Goal: Task Accomplishment & Management: Manage account settings

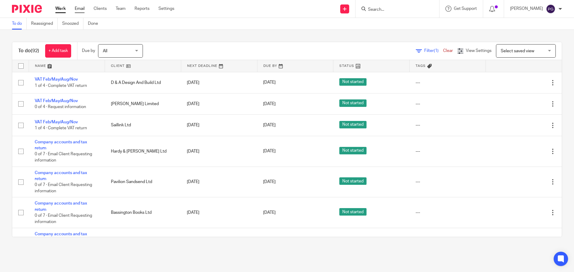
click at [78, 9] on link "Email" at bounding box center [80, 9] width 10 height 6
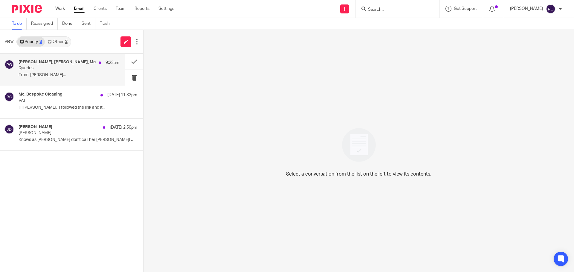
click at [65, 71] on p "Queries" at bounding box center [59, 68] width 81 height 5
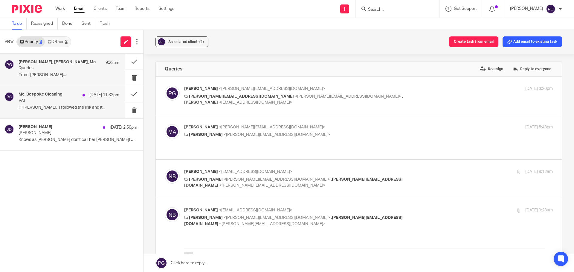
click at [70, 101] on p "VAT" at bounding box center [59, 100] width 81 height 5
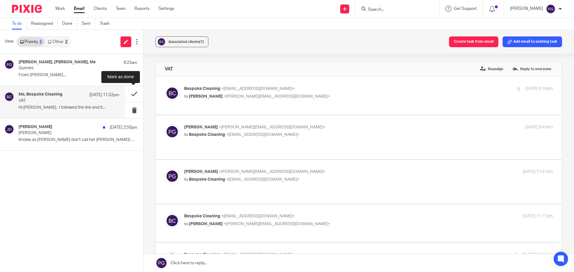
click at [133, 96] on button at bounding box center [134, 94] width 18 height 16
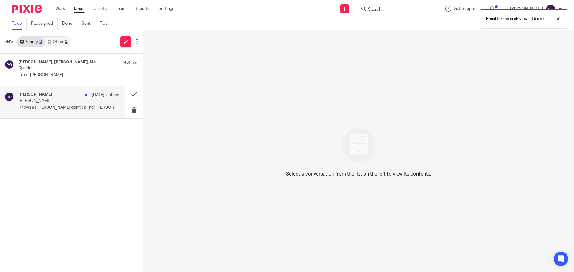
click at [62, 102] on p "Maureen Veronica Nelson" at bounding box center [59, 100] width 81 height 5
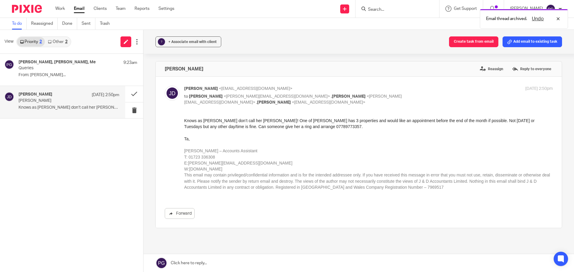
click at [56, 37] on link "Other 2" at bounding box center [57, 42] width 25 height 10
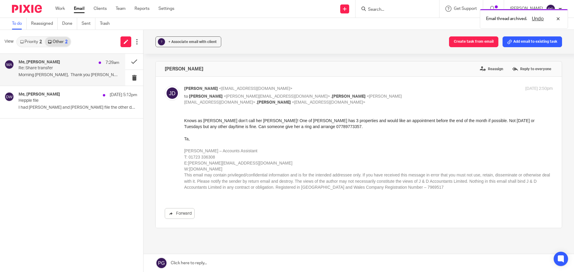
click at [54, 69] on p "Re: Share transfer" at bounding box center [59, 68] width 81 height 5
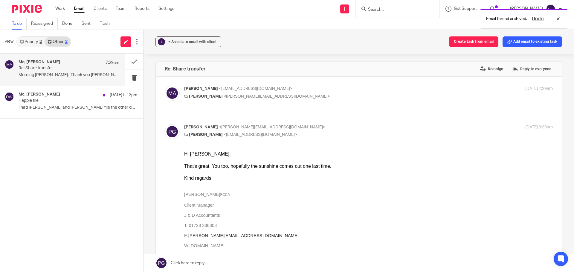
click at [30, 40] on link "Priority 2" at bounding box center [31, 42] width 28 height 10
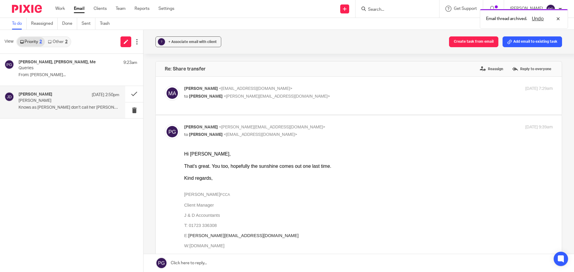
click at [39, 97] on div "Jack Drydale 18 Sep 2:50pm" at bounding box center [69, 95] width 101 height 6
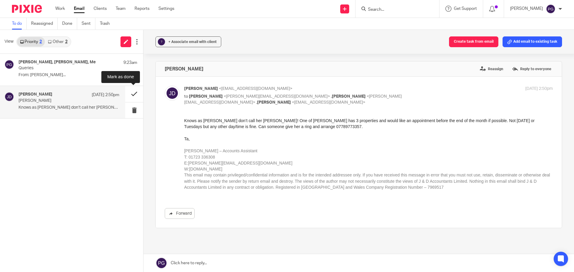
click at [133, 94] on button at bounding box center [134, 94] width 18 height 16
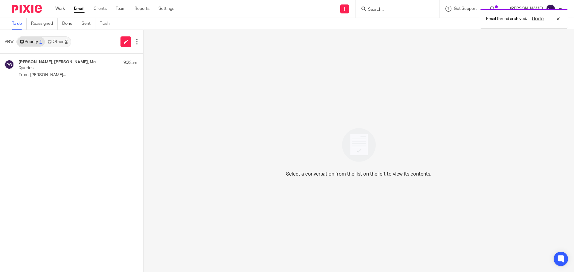
click at [63, 44] on link "Other 2" at bounding box center [57, 42] width 25 height 10
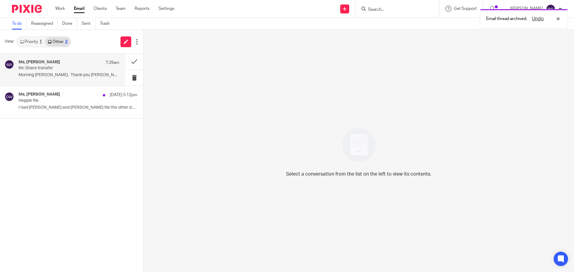
click at [62, 60] on div "Me, matisse allen 7:29am" at bounding box center [69, 63] width 101 height 6
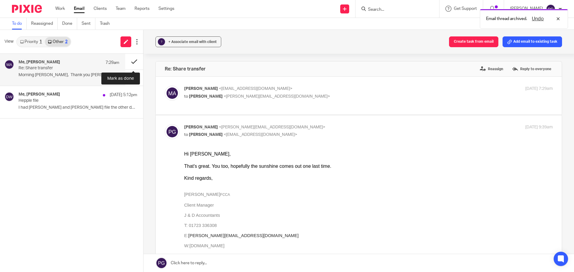
click at [139, 60] on button at bounding box center [134, 62] width 18 height 16
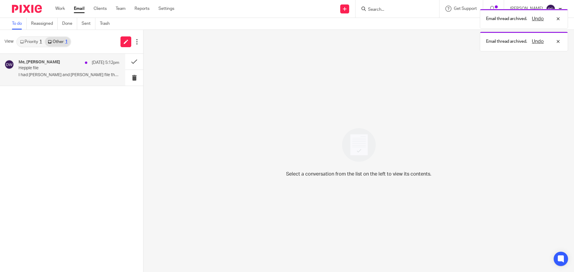
click at [54, 83] on div "Me, Dominic Watkins 18 Sep 5:12pm Hepple file I had wally and Cate Hepple file …" at bounding box center [62, 70] width 125 height 32
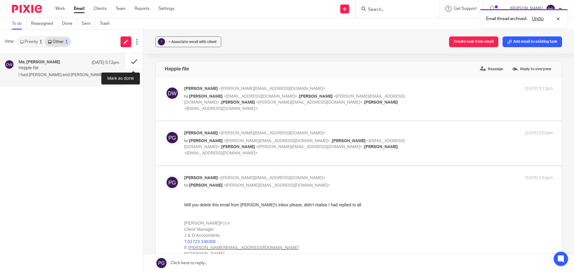
click at [130, 61] on button at bounding box center [134, 62] width 18 height 16
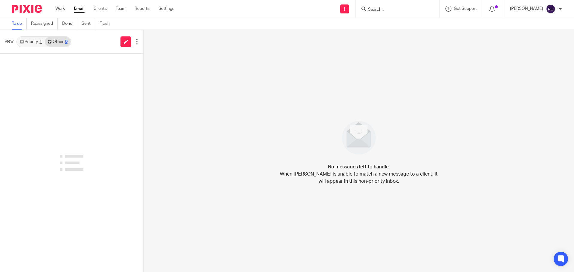
click at [403, 10] on input "Search" at bounding box center [394, 9] width 54 height 5
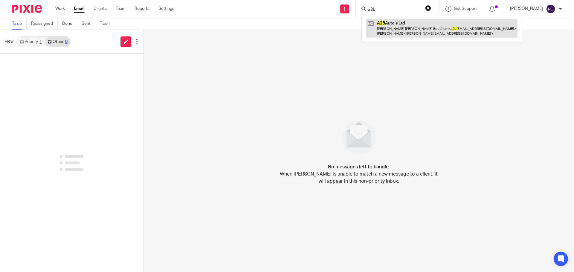
type input "a2b"
click at [409, 29] on link at bounding box center [441, 28] width 151 height 19
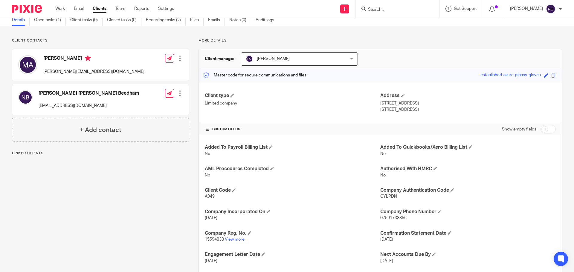
scroll to position [60, 0]
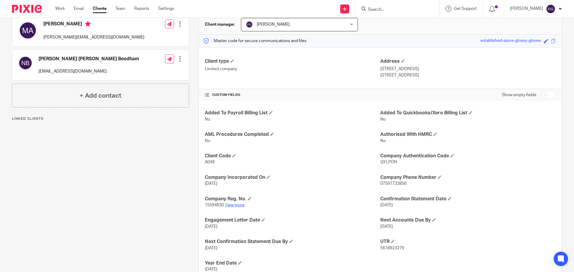
click at [238, 206] on link "View more" at bounding box center [235, 205] width 20 height 4
click at [76, 12] on link "Email" at bounding box center [79, 9] width 10 height 6
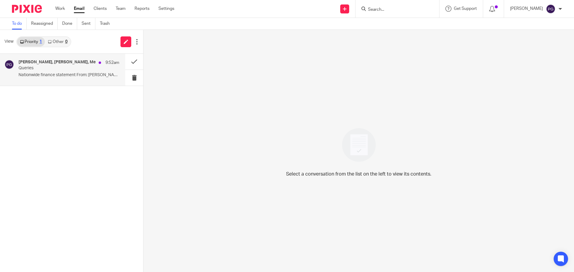
click at [65, 60] on h4 "Nathan Beedham, Michael Adams, Me" at bounding box center [57, 62] width 77 height 5
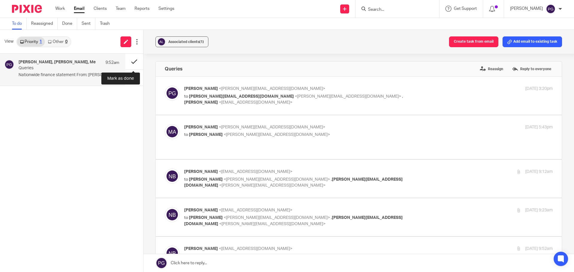
click at [134, 62] on button at bounding box center [134, 62] width 18 height 16
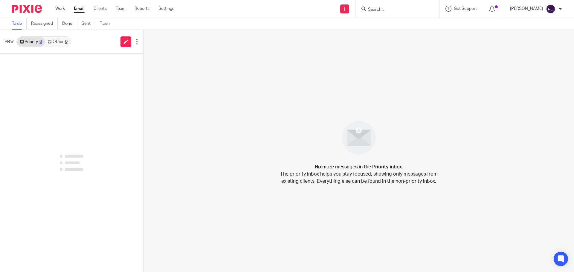
click at [102, 99] on div at bounding box center [71, 163] width 143 height 218
click at [78, 6] on link "Email" at bounding box center [79, 9] width 11 height 6
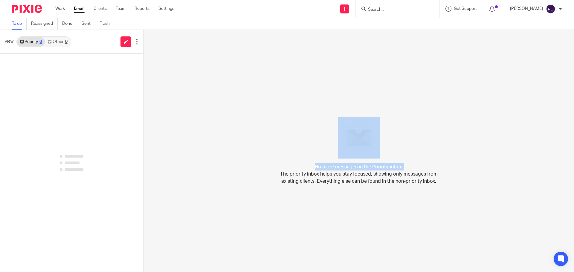
click at [258, 94] on div "No more messages in the Priority inbox. The priority inbox helps you stay focus…" at bounding box center [358, 151] width 430 height 242
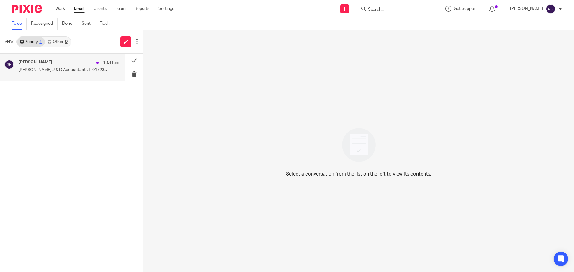
click at [96, 73] on p "Julie Hall J & D Accountants T: 01723..." at bounding box center [69, 70] width 101 height 5
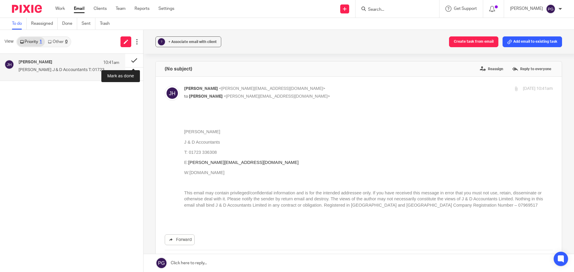
click at [131, 59] on button at bounding box center [134, 60] width 18 height 13
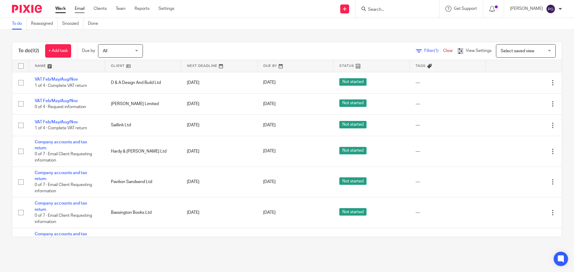
click at [79, 10] on link "Email" at bounding box center [80, 9] width 10 height 6
